Goal: Task Accomplishment & Management: Complete application form

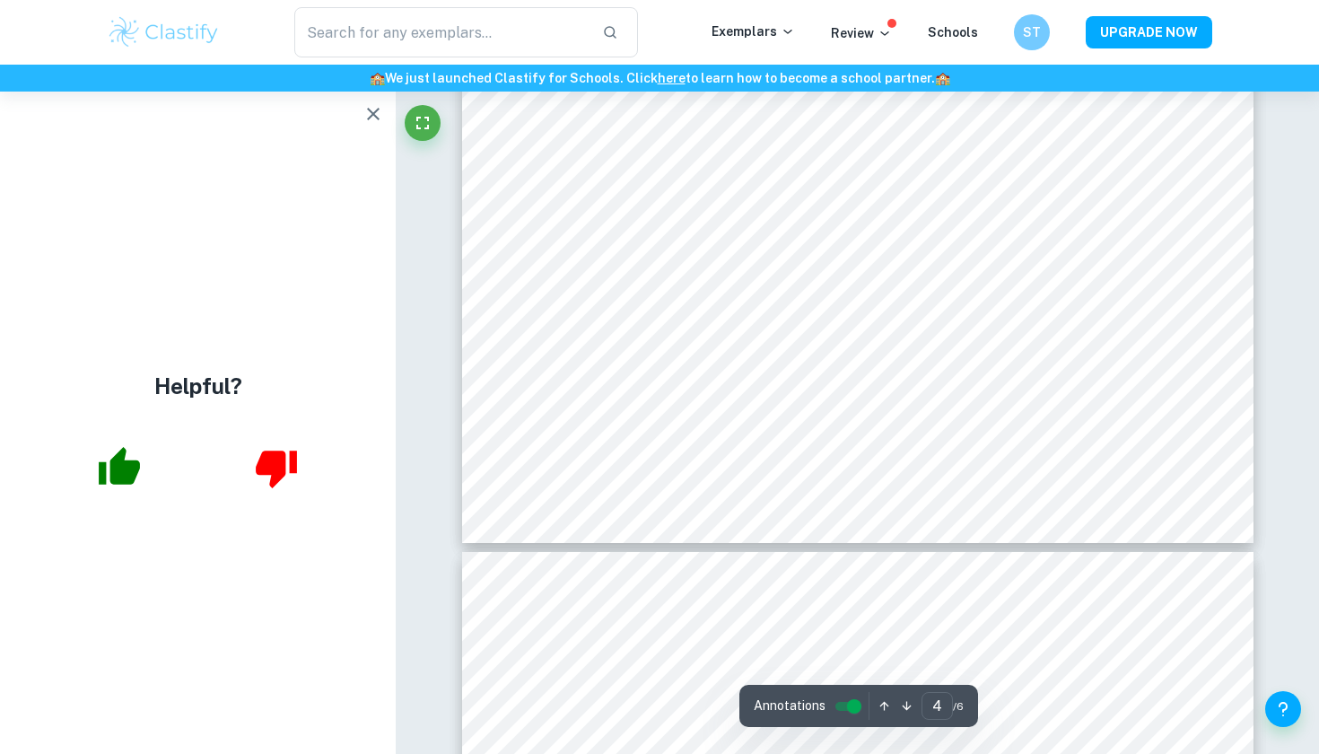
scroll to position [3942, 0]
click at [1041, 20] on div "ST" at bounding box center [1031, 32] width 38 height 38
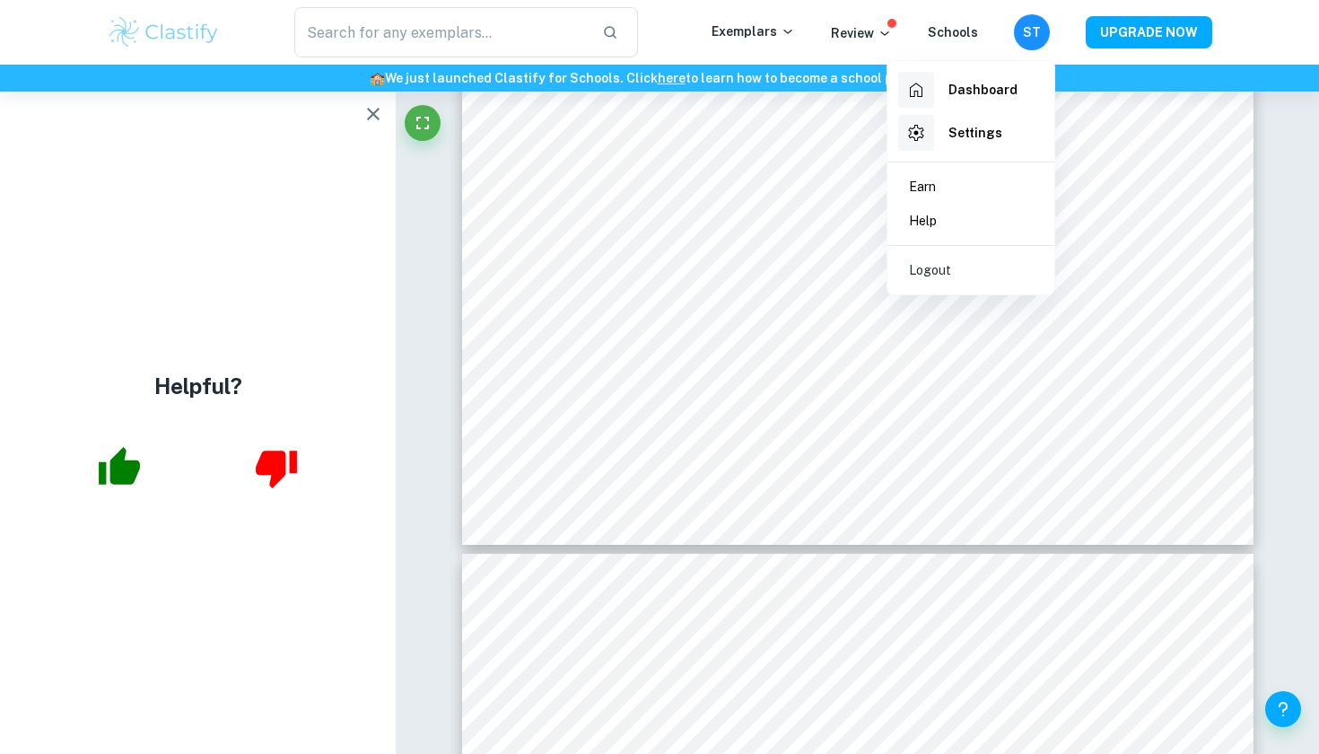
click at [881, 39] on div at bounding box center [659, 377] width 1319 height 754
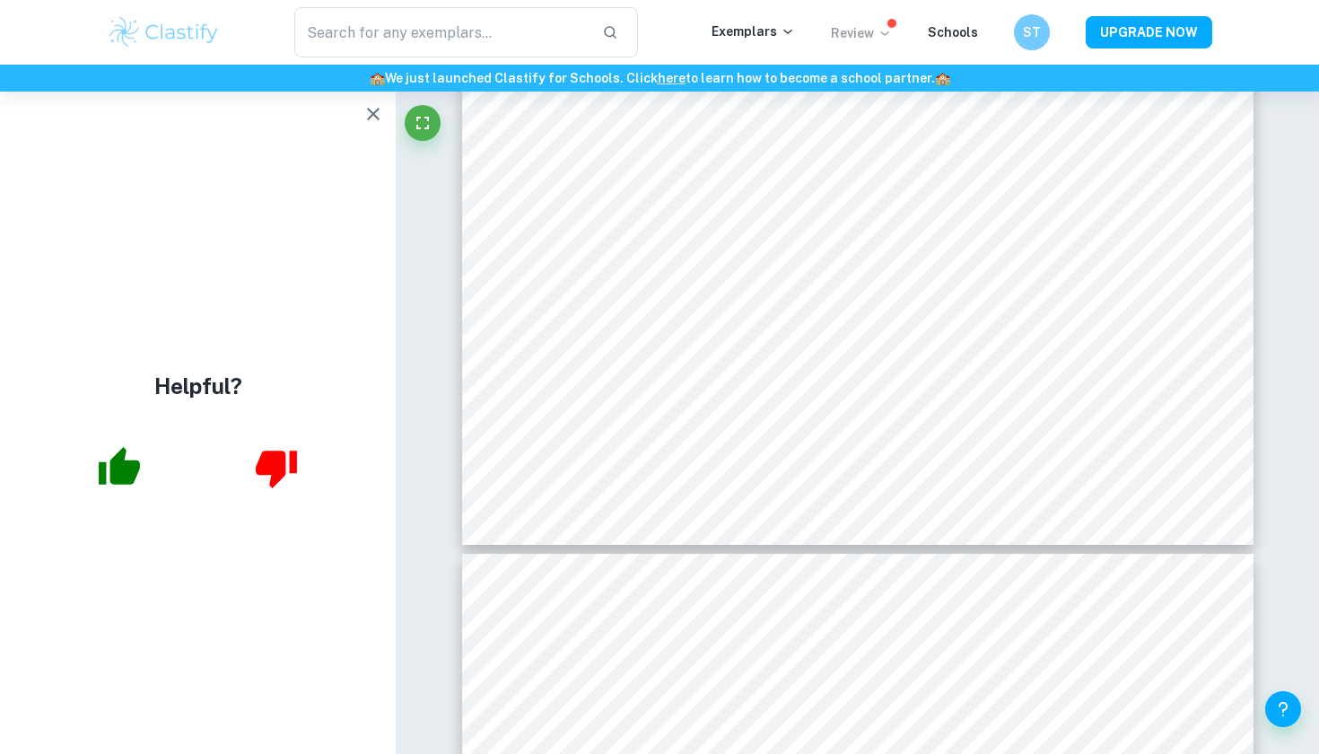
click at [892, 36] on icon at bounding box center [884, 33] width 14 height 14
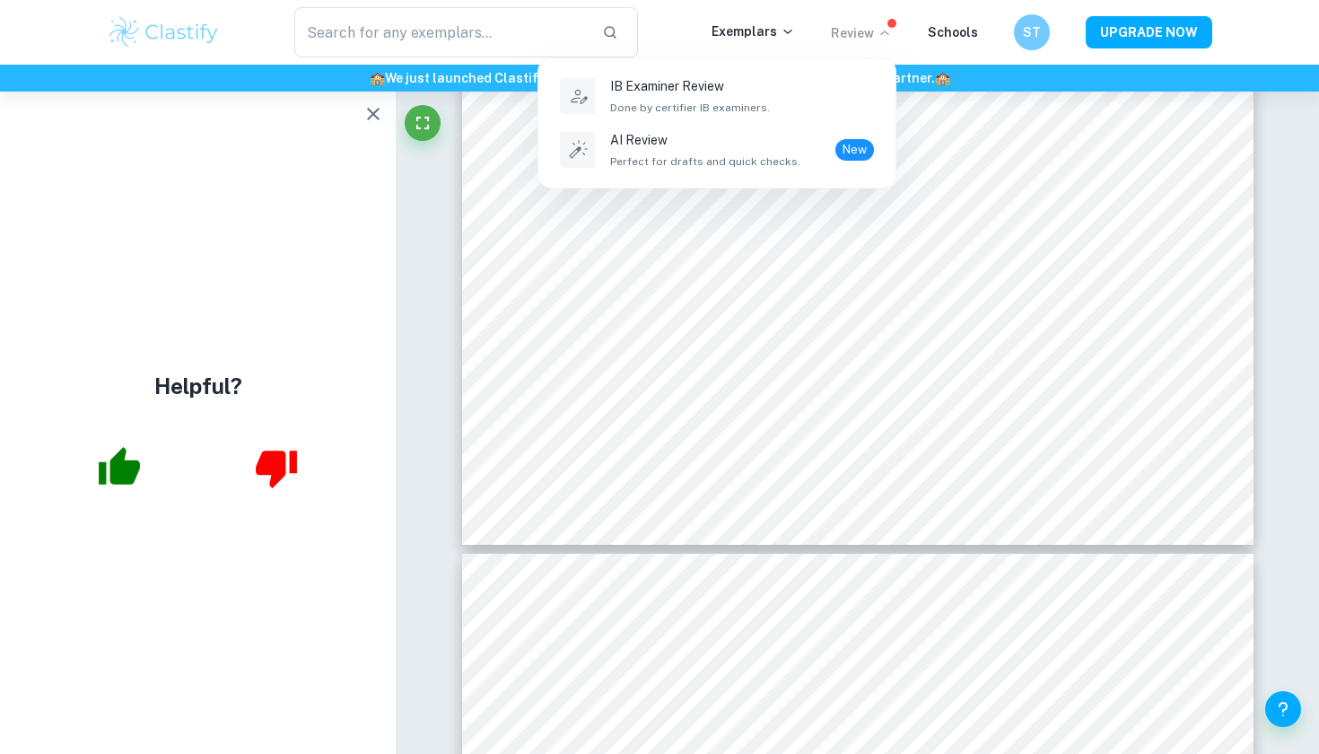
click at [965, 42] on div at bounding box center [659, 377] width 1319 height 754
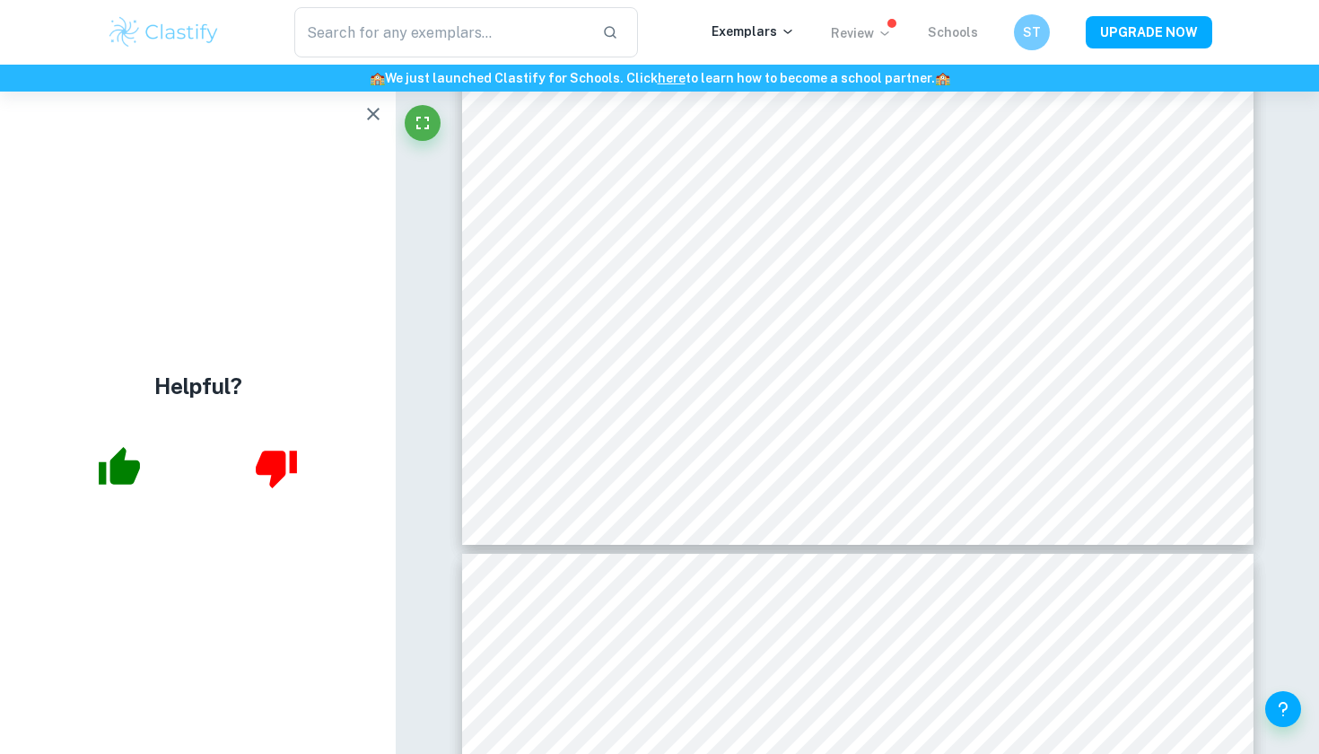
click at [959, 33] on link "Schools" at bounding box center [953, 32] width 50 height 14
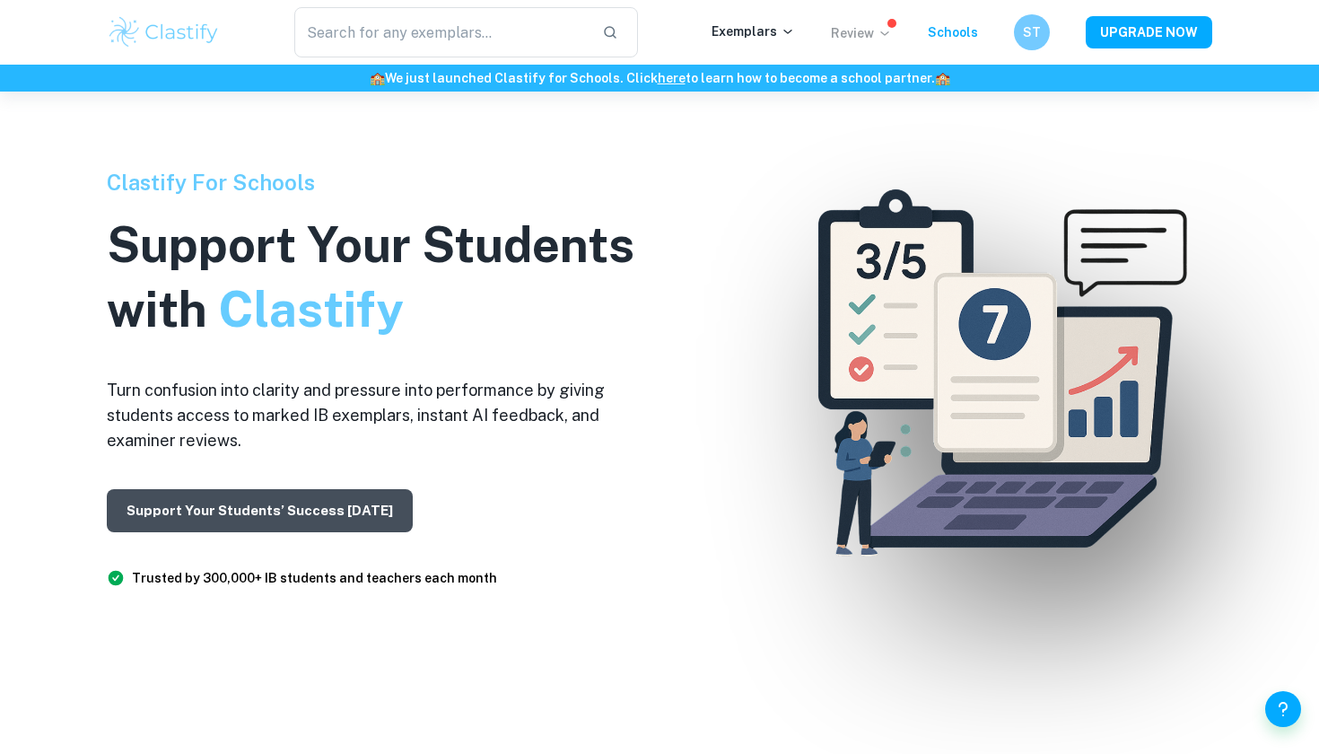
click at [214, 513] on button "Support Your Students’ Success Today" at bounding box center [260, 510] width 306 height 43
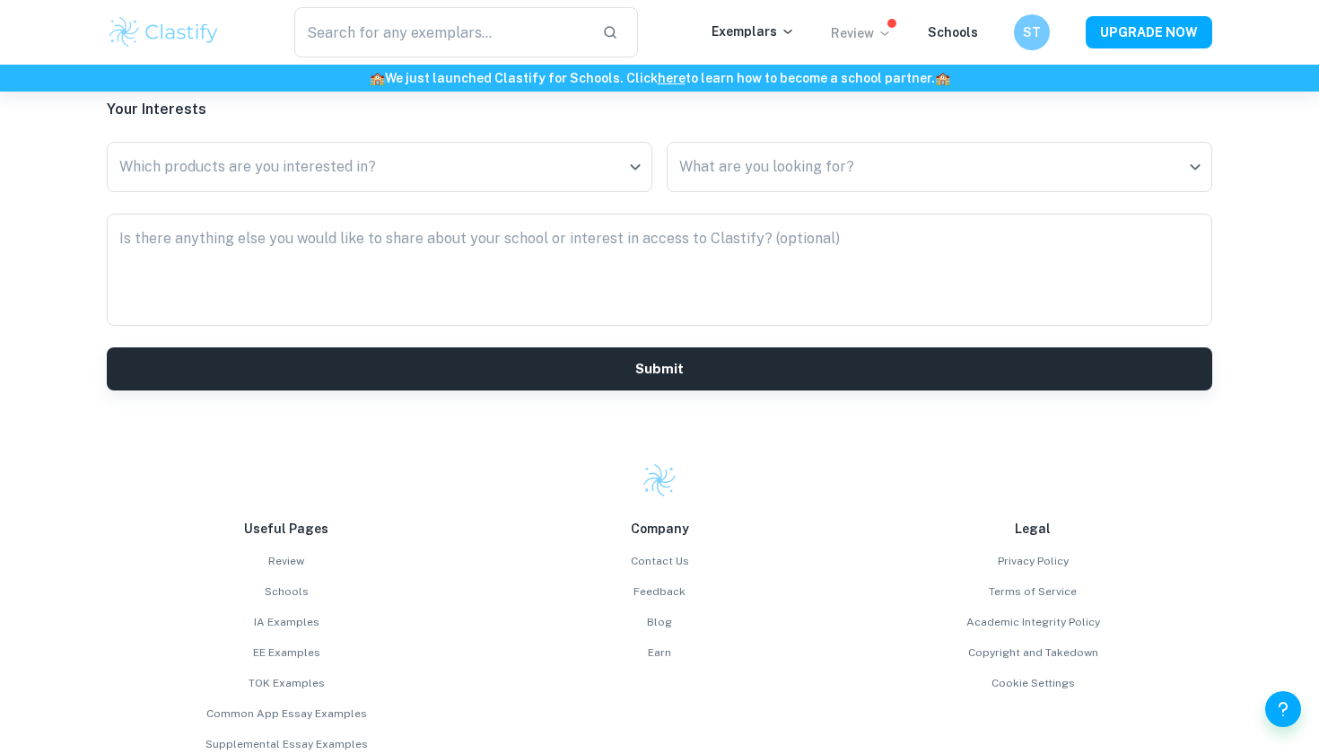
scroll to position [4383, 0]
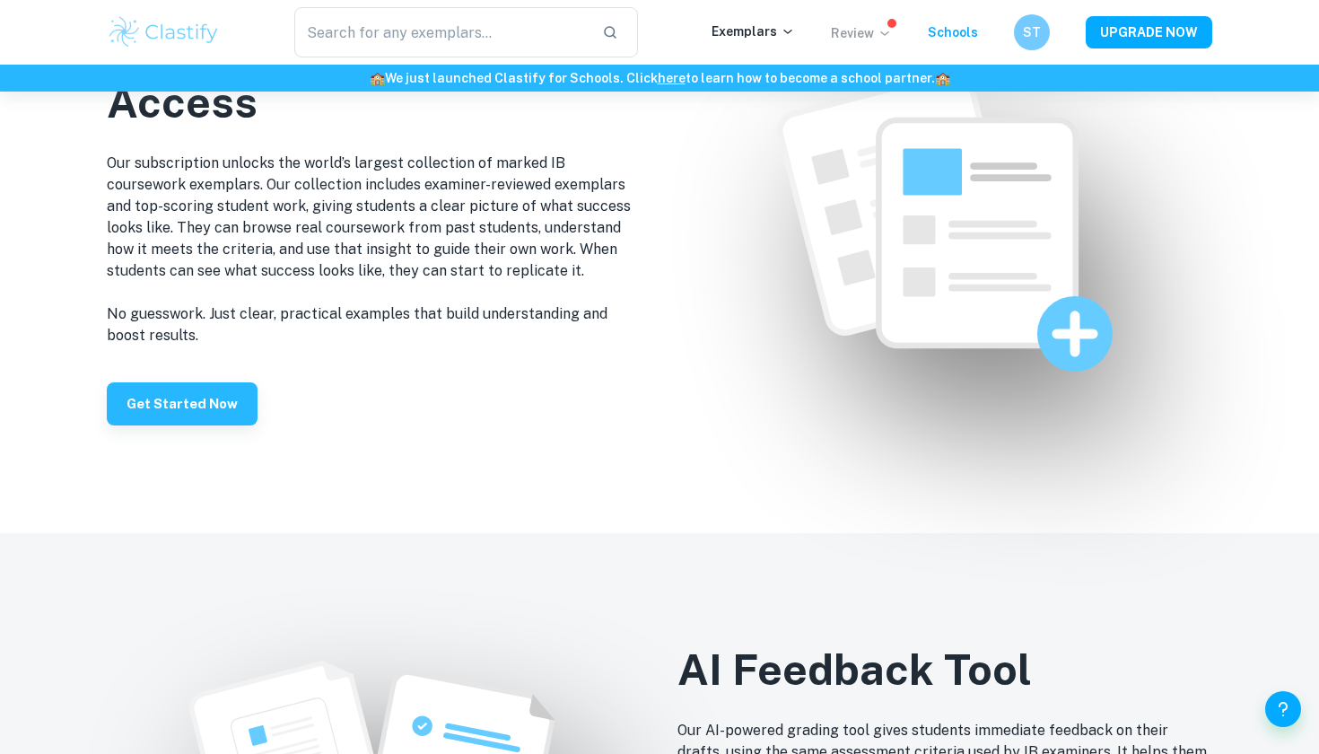
scroll to position [1828, 0]
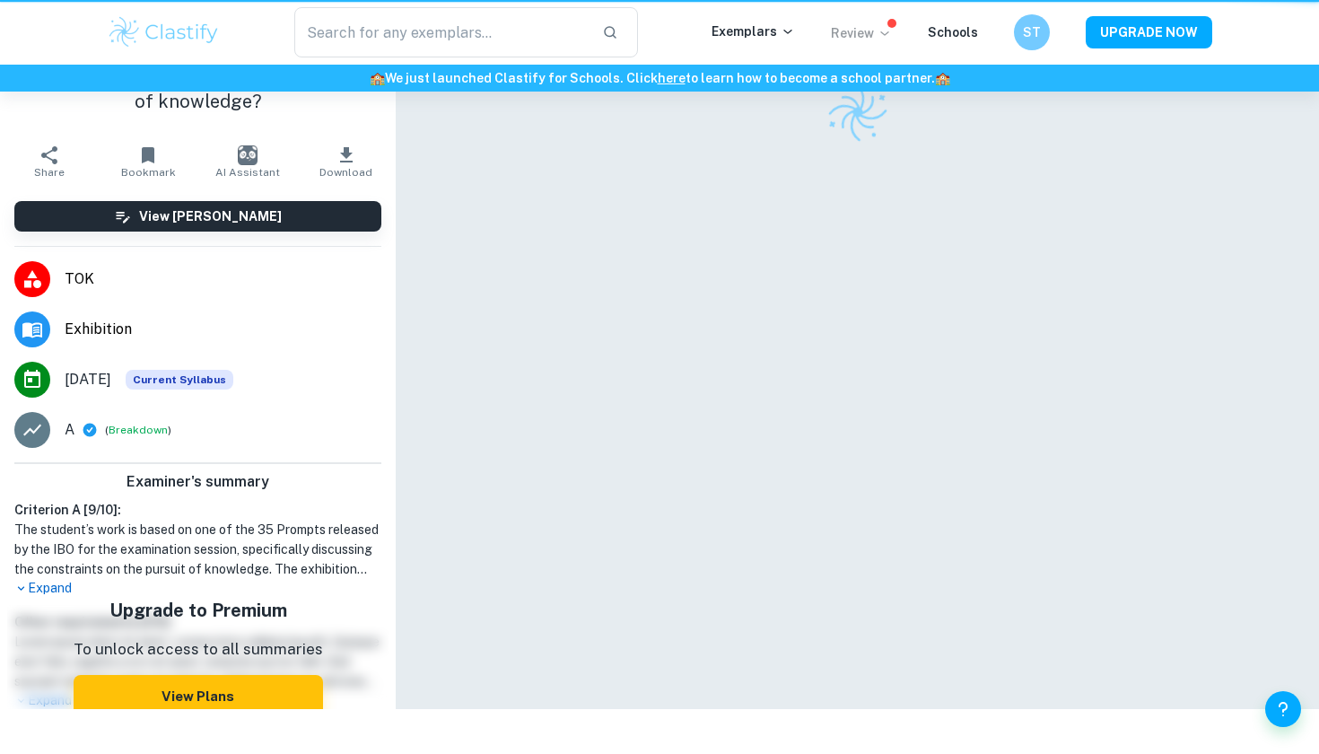
scroll to position [91, 0]
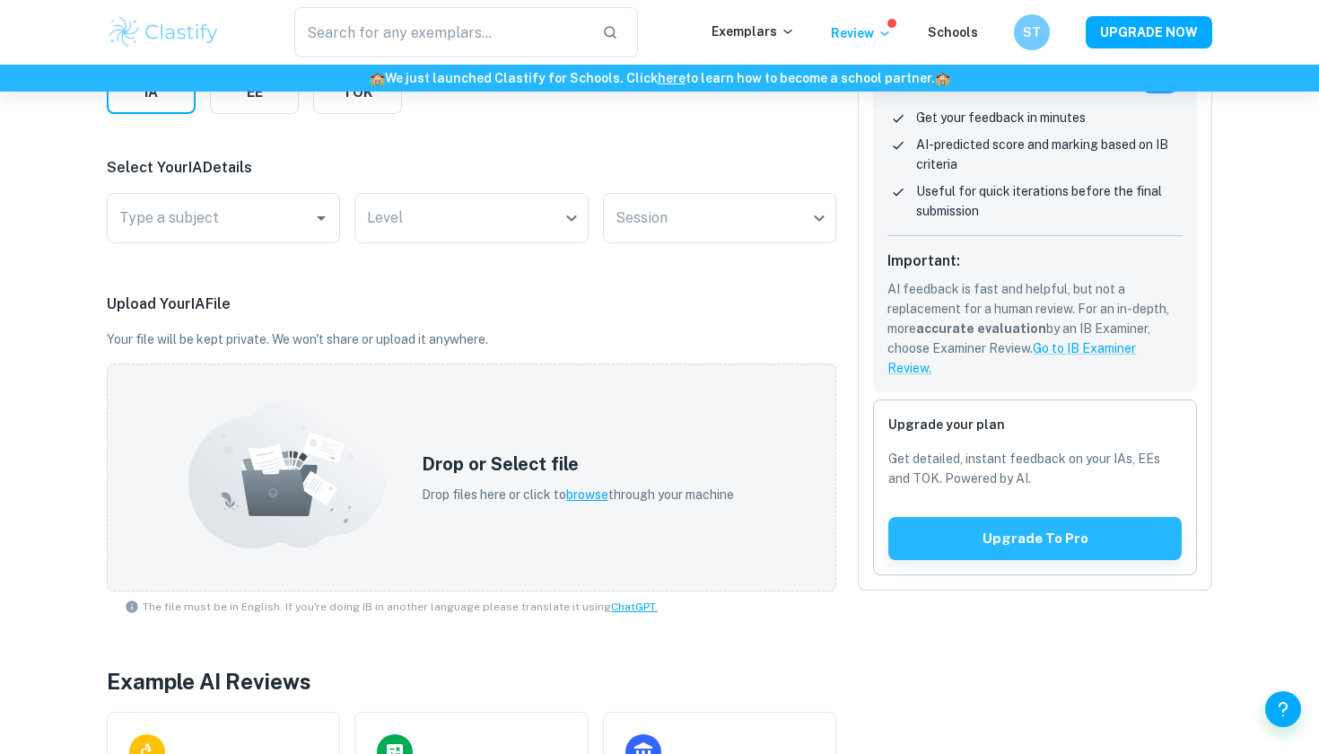
scroll to position [251, 0]
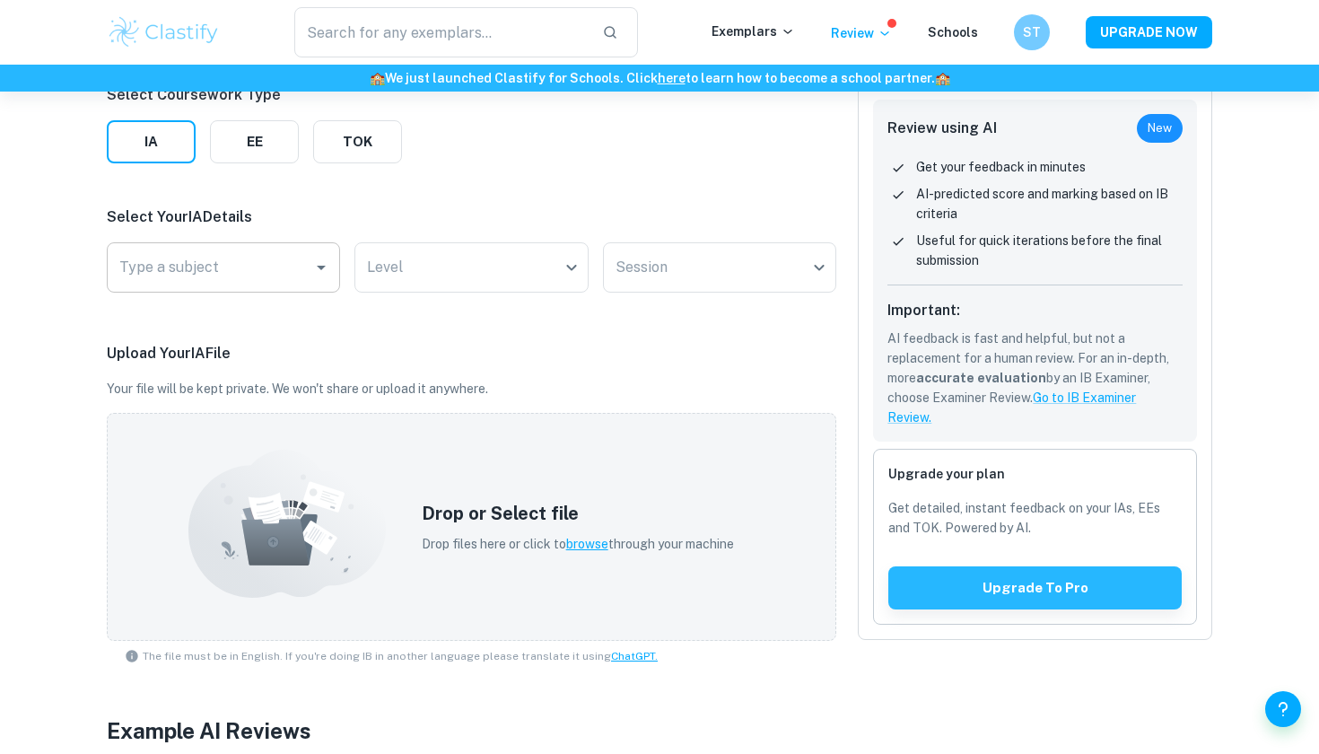
click at [267, 267] on input "Type a subject" at bounding box center [210, 267] width 190 height 34
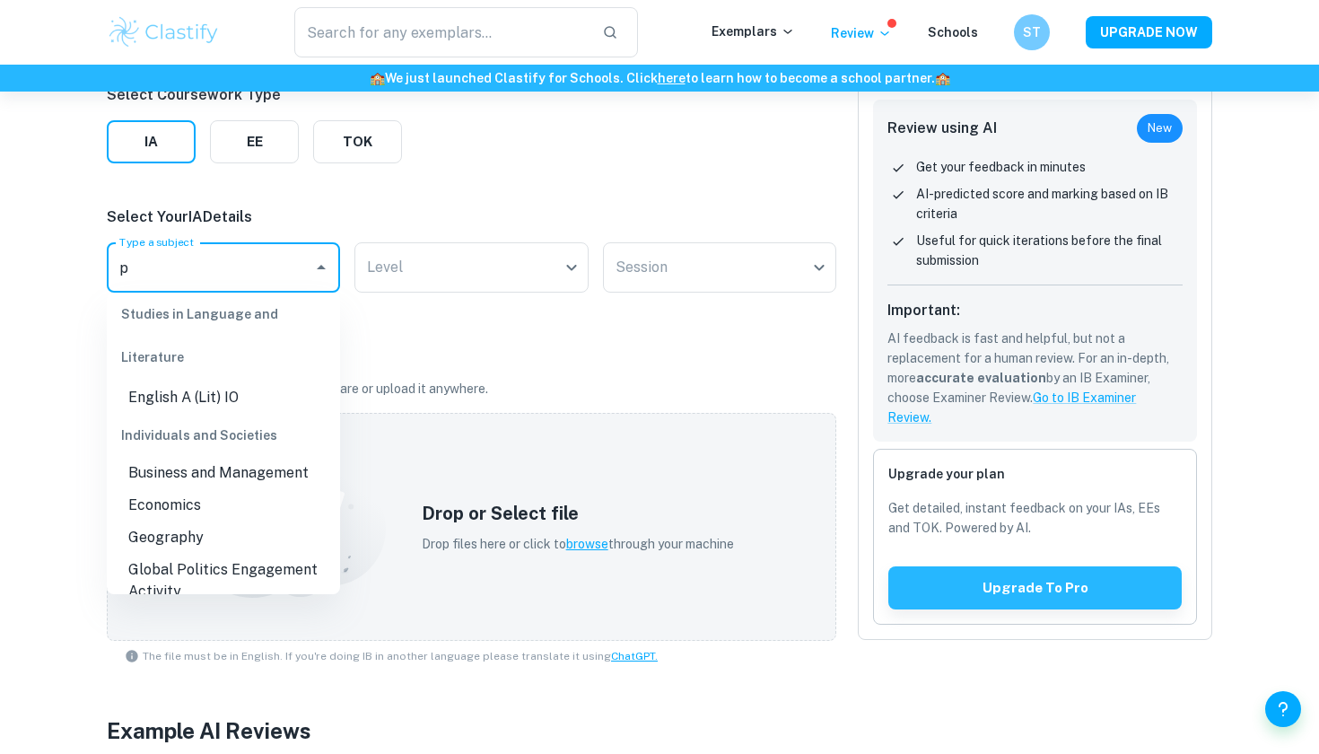
scroll to position [0, 0]
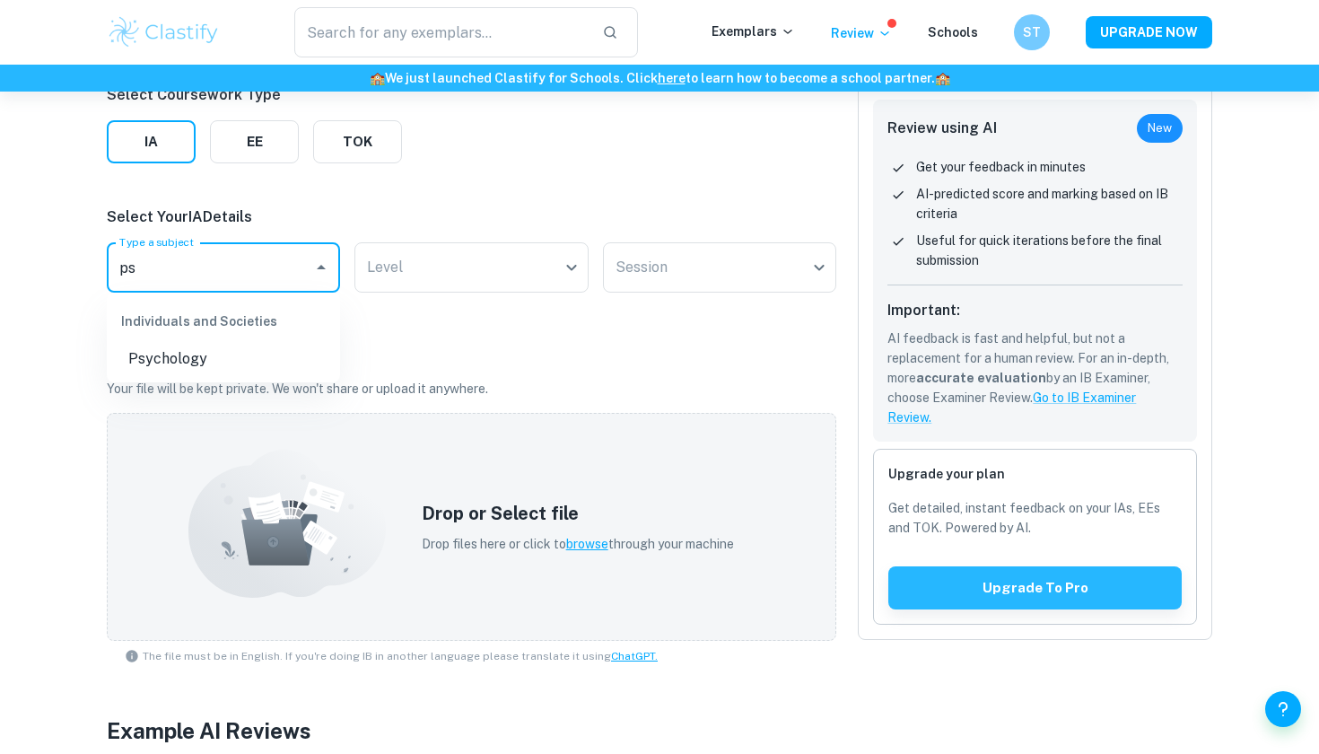
type input "psy"
click at [198, 361] on li "Psychology" at bounding box center [223, 359] width 233 height 32
click at [431, 285] on body "We value your privacy We use cookies to enhance your browsing experience, serve…" at bounding box center [659, 217] width 1319 height 754
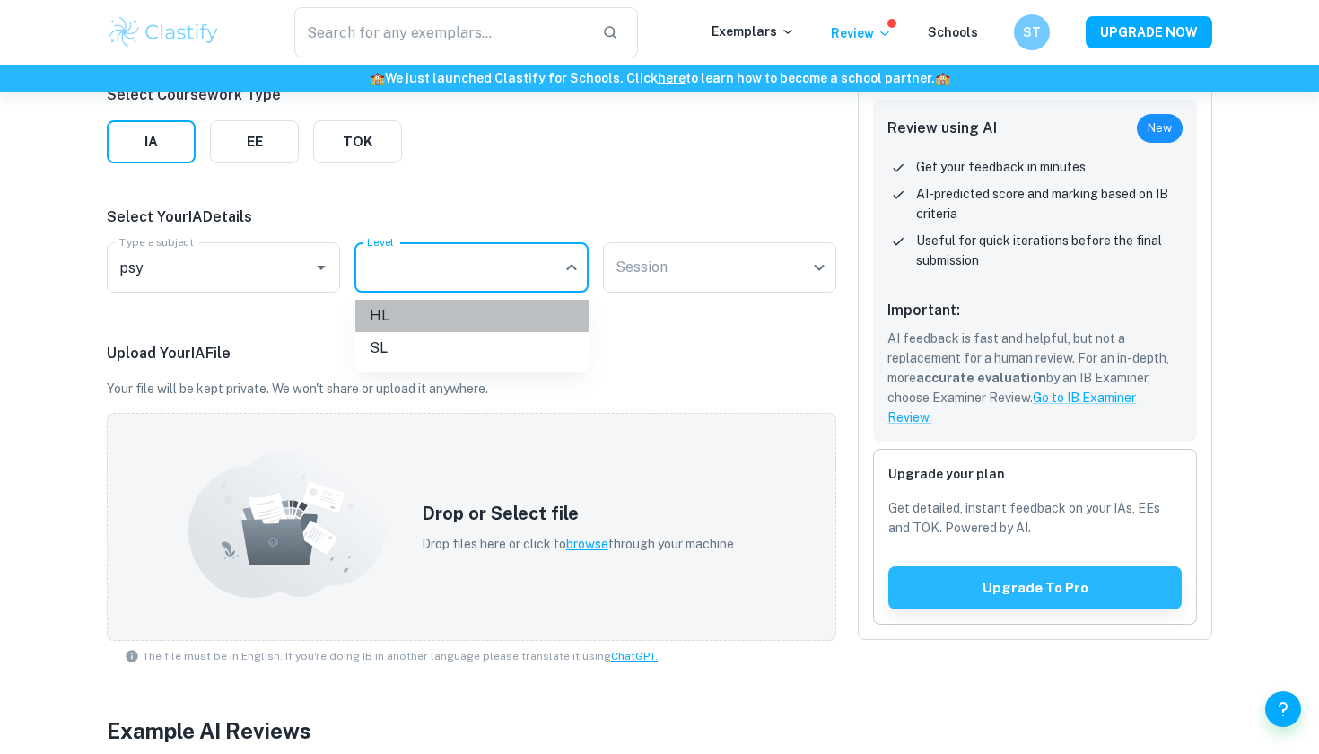
click at [408, 326] on li "HL" at bounding box center [471, 316] width 233 height 32
click at [681, 275] on body "We value your privacy We use cookies to enhance your browsing experience, serve…" at bounding box center [659, 217] width 1319 height 754
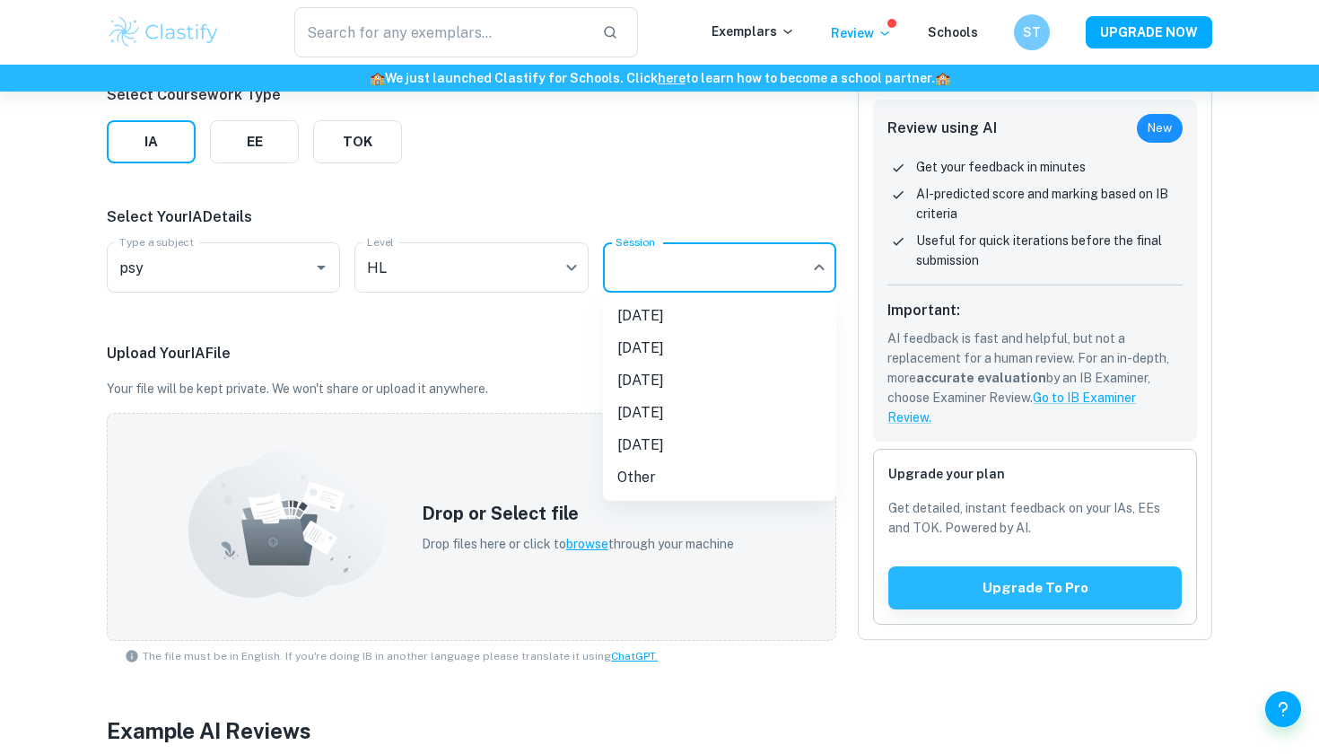
click at [682, 317] on li "[DATE]" at bounding box center [719, 316] width 233 height 32
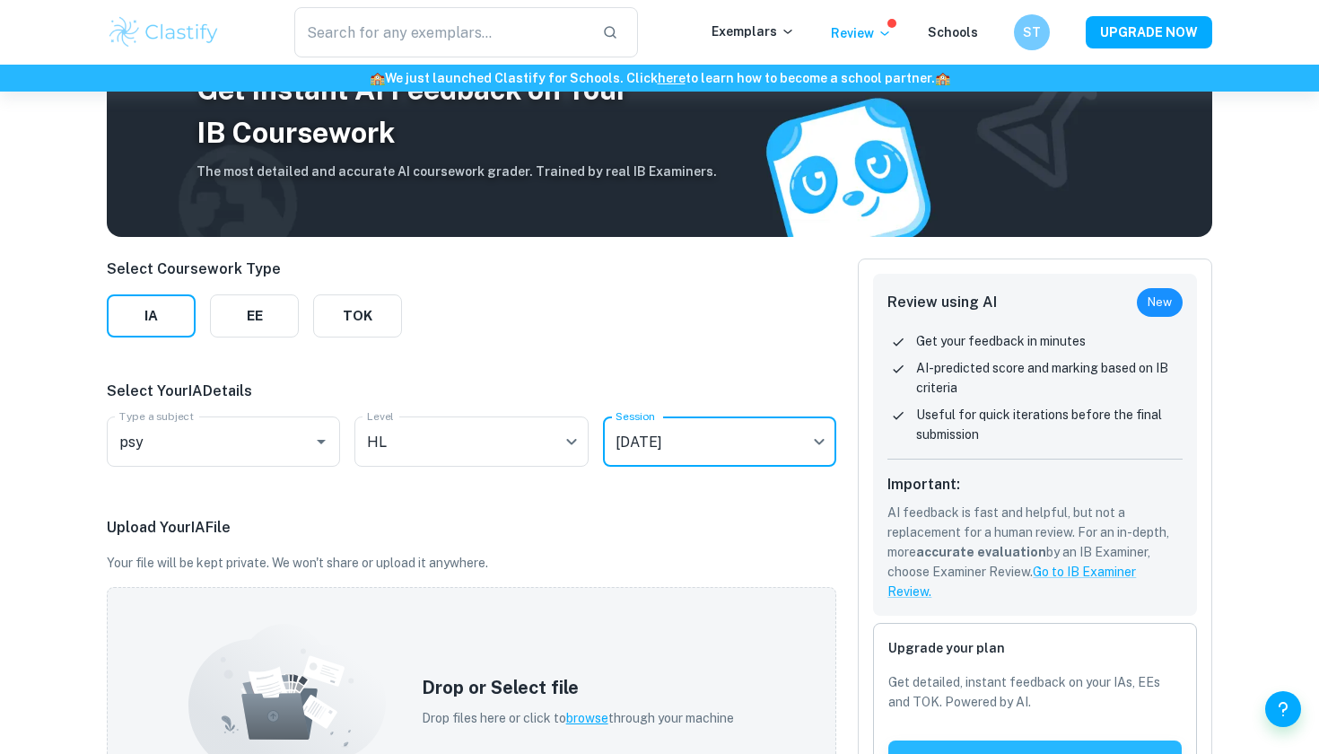
scroll to position [111, 0]
